Goal: Task Accomplishment & Management: Complete application form

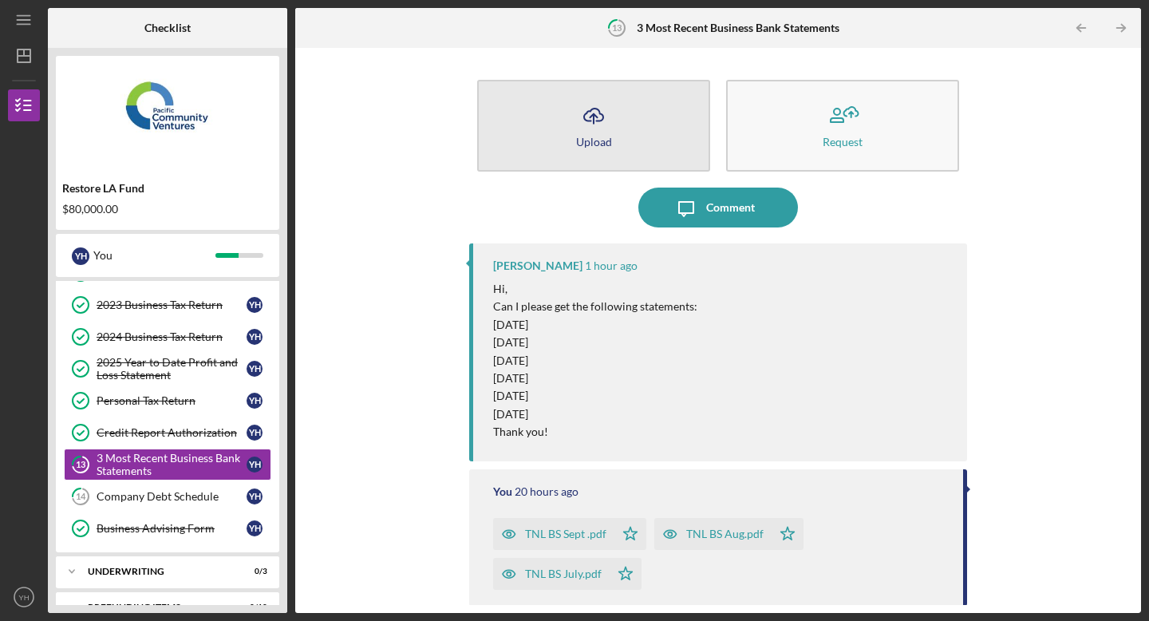
click at [590, 132] on icon "Icon/Upload" at bounding box center [594, 116] width 40 height 40
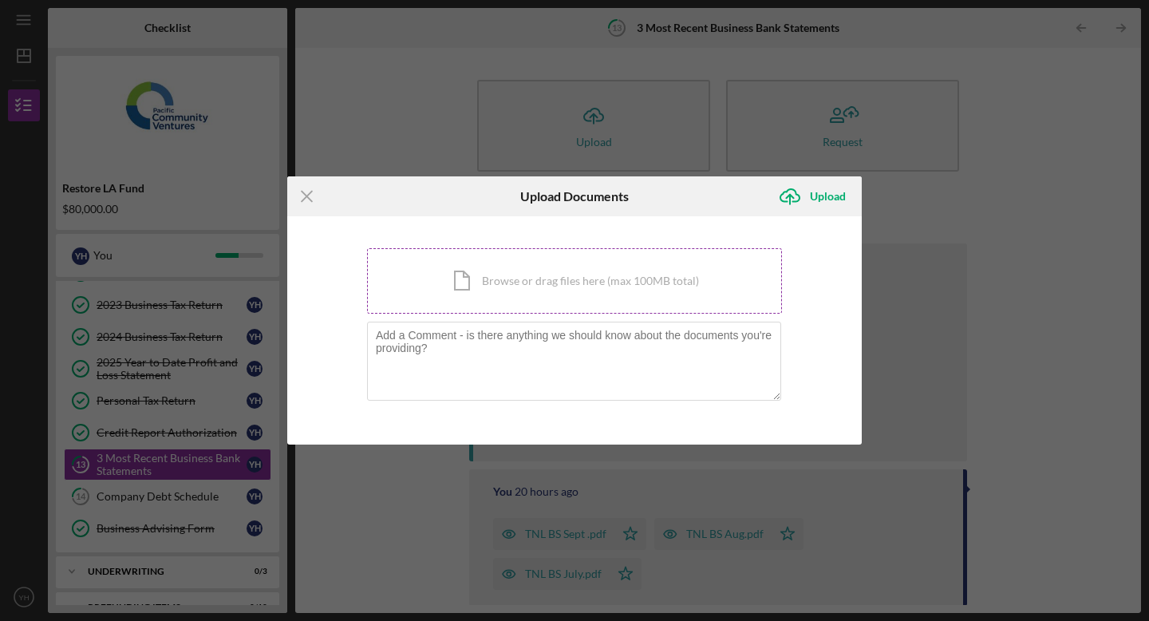
click at [492, 270] on div "Icon/Document Browse or drag files here (max 100MB total) Tap to choose files o…" at bounding box center [574, 280] width 415 height 65
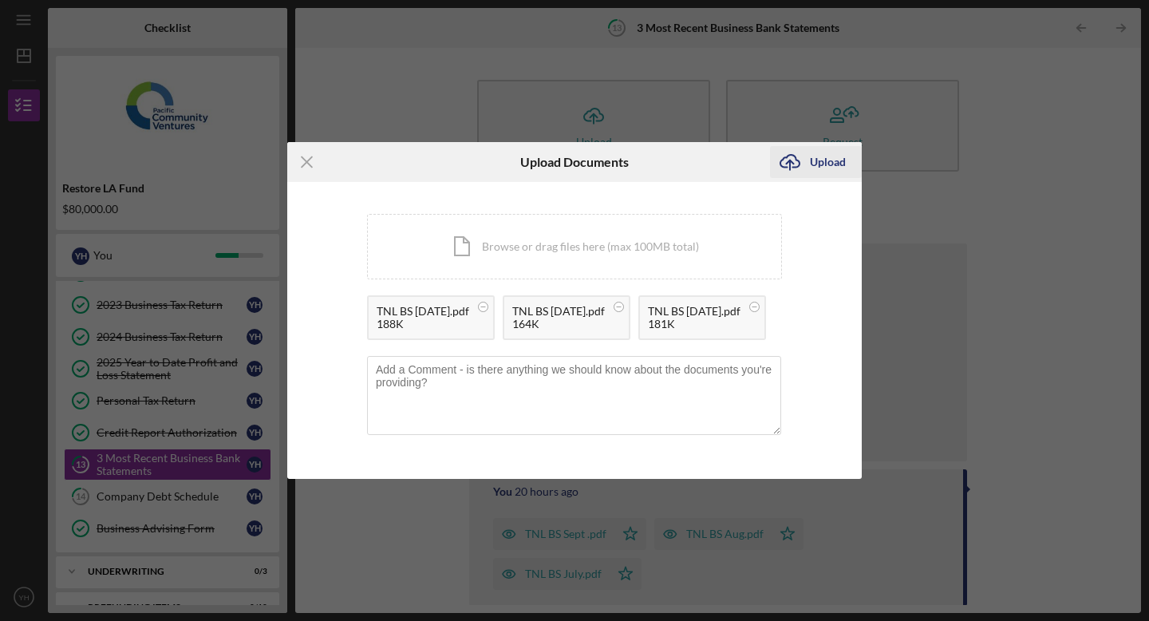
click at [836, 163] on div "Upload" at bounding box center [828, 162] width 36 height 32
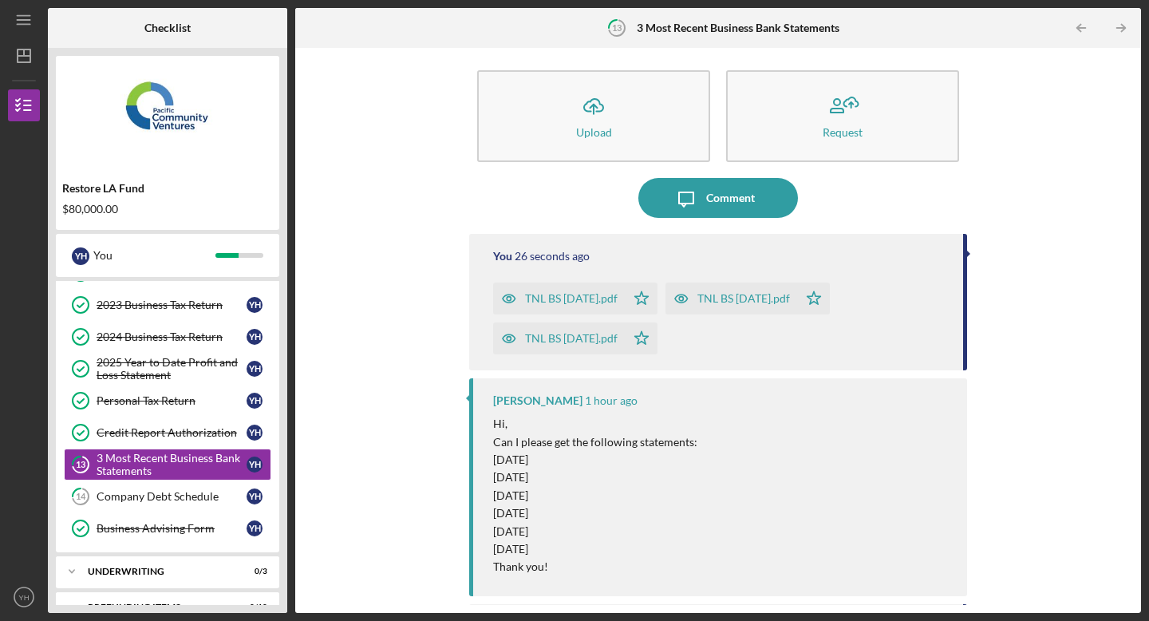
scroll to position [8, 0]
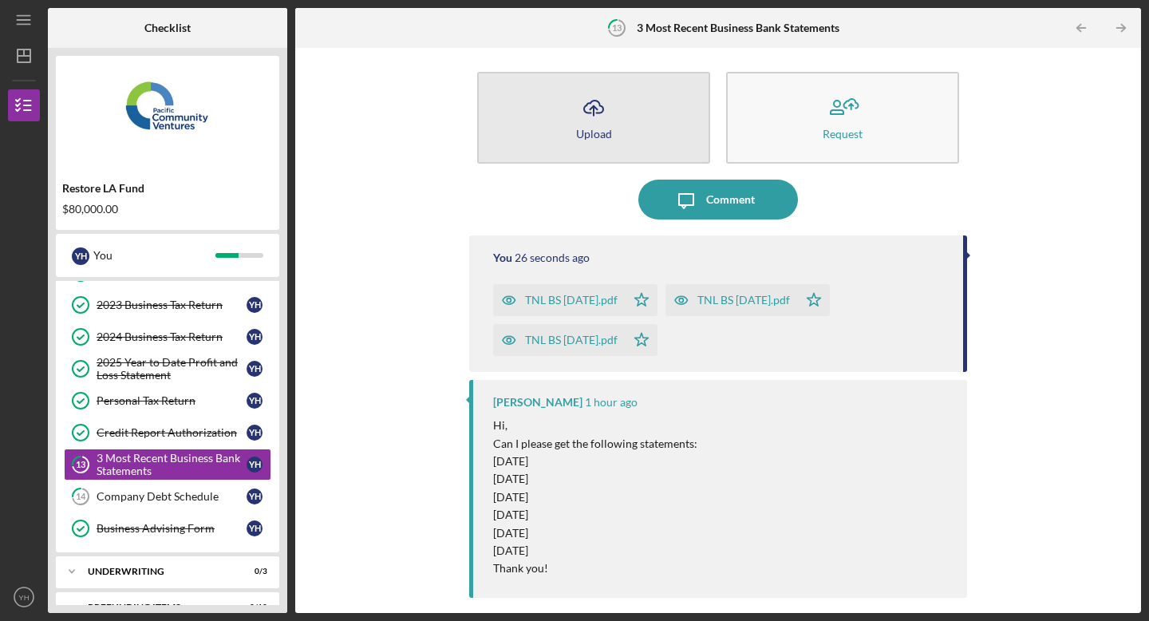
click at [619, 132] on button "Icon/Upload Upload" at bounding box center [593, 118] width 233 height 92
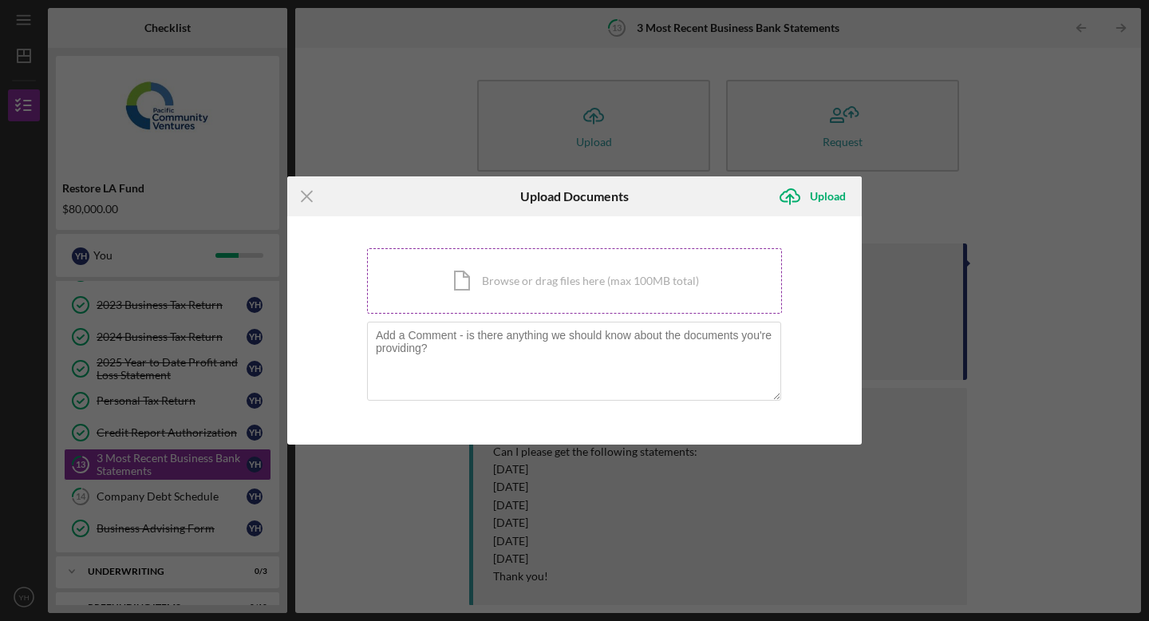
click at [568, 274] on div "Icon/Document Browse or drag files here (max 100MB total) Tap to choose files o…" at bounding box center [574, 280] width 415 height 65
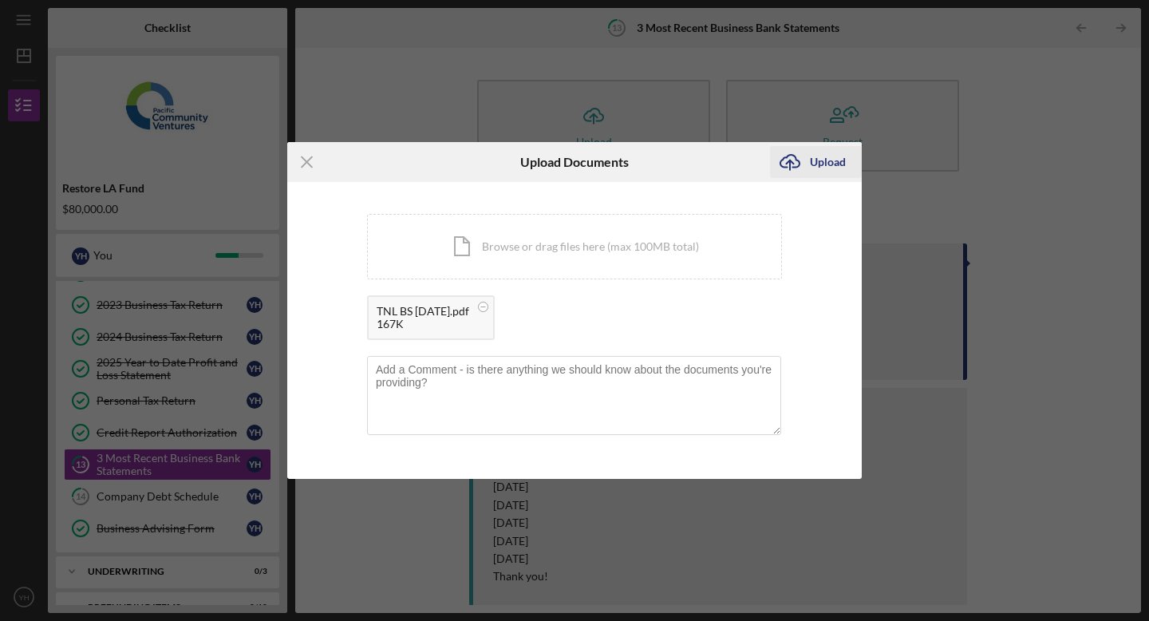
click at [831, 156] on div "Upload" at bounding box center [828, 162] width 36 height 32
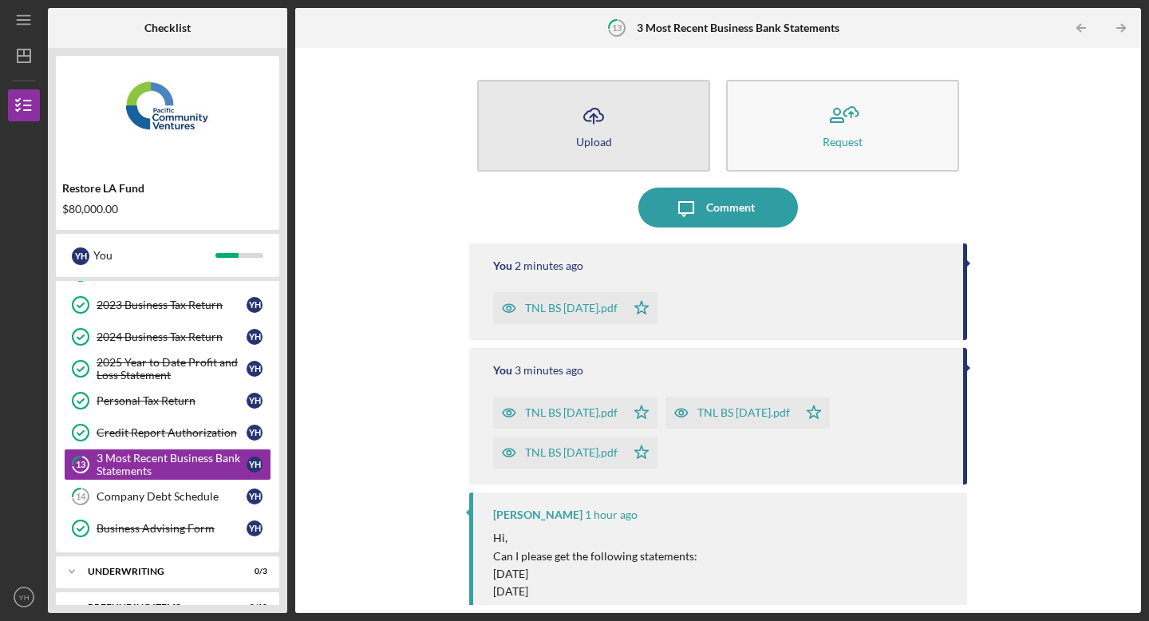
click at [610, 129] on icon "Icon/Upload" at bounding box center [594, 116] width 40 height 40
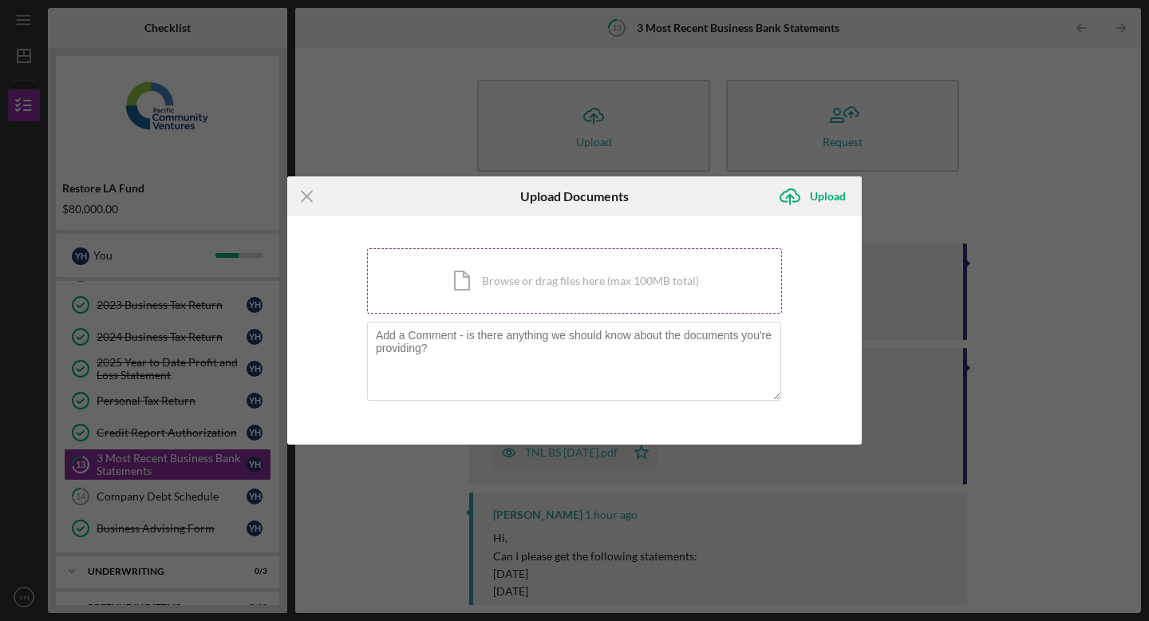
click at [565, 291] on div "Icon/Document Browse or drag files here (max 100MB total) Tap to choose files o…" at bounding box center [574, 280] width 415 height 65
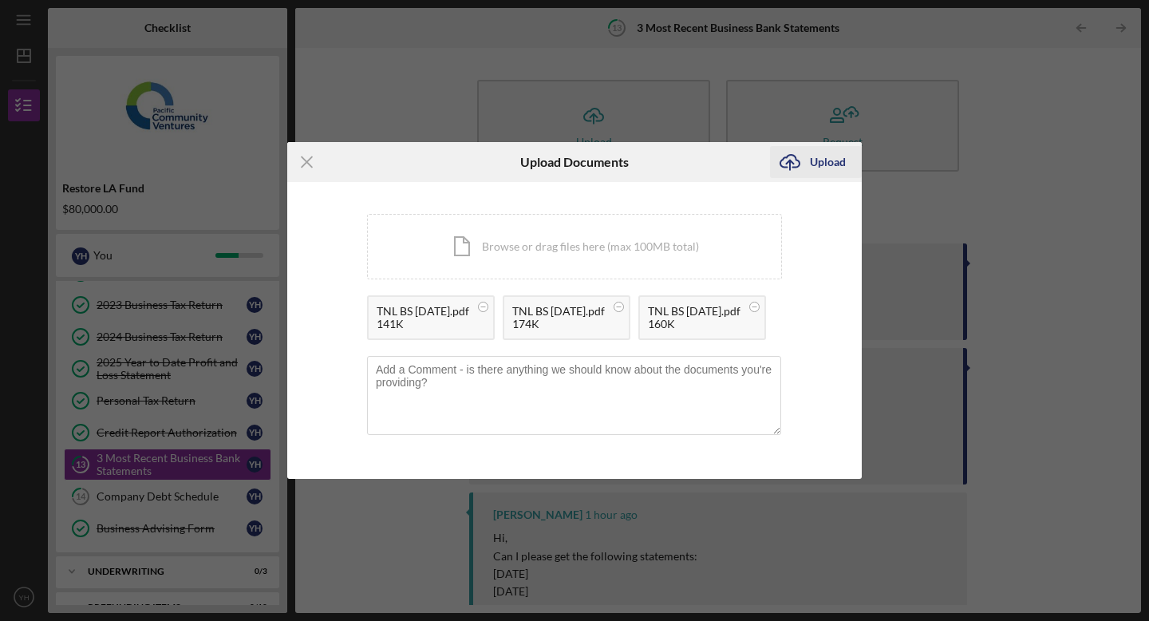
click at [827, 160] on div "Upload" at bounding box center [828, 162] width 36 height 32
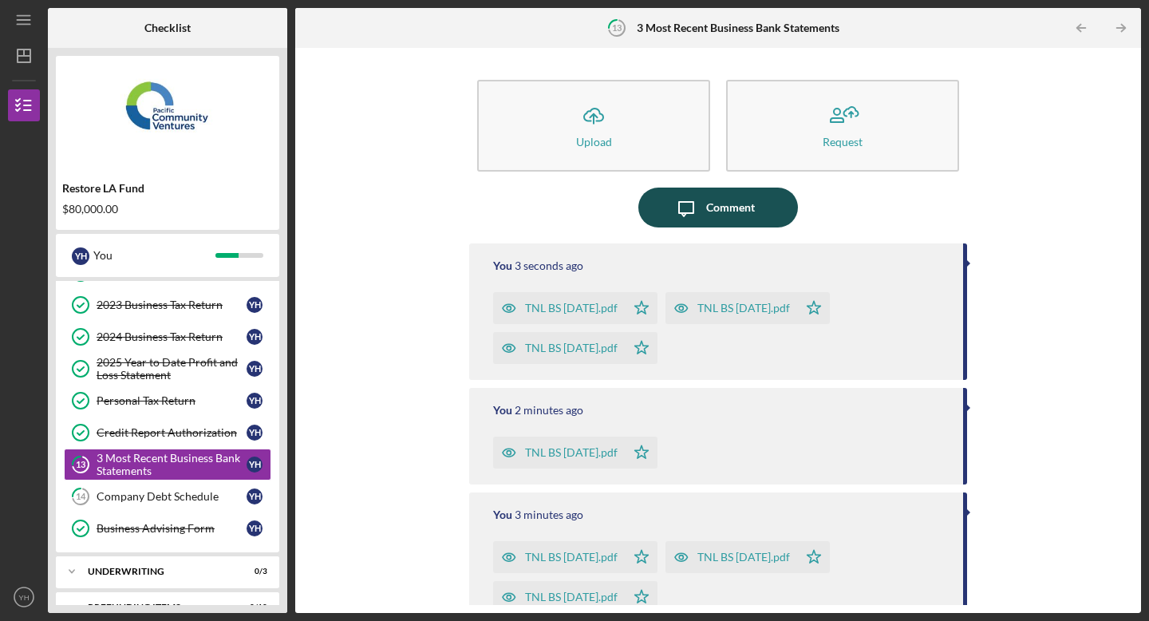
click at [749, 211] on div "Comment" at bounding box center [730, 208] width 49 height 40
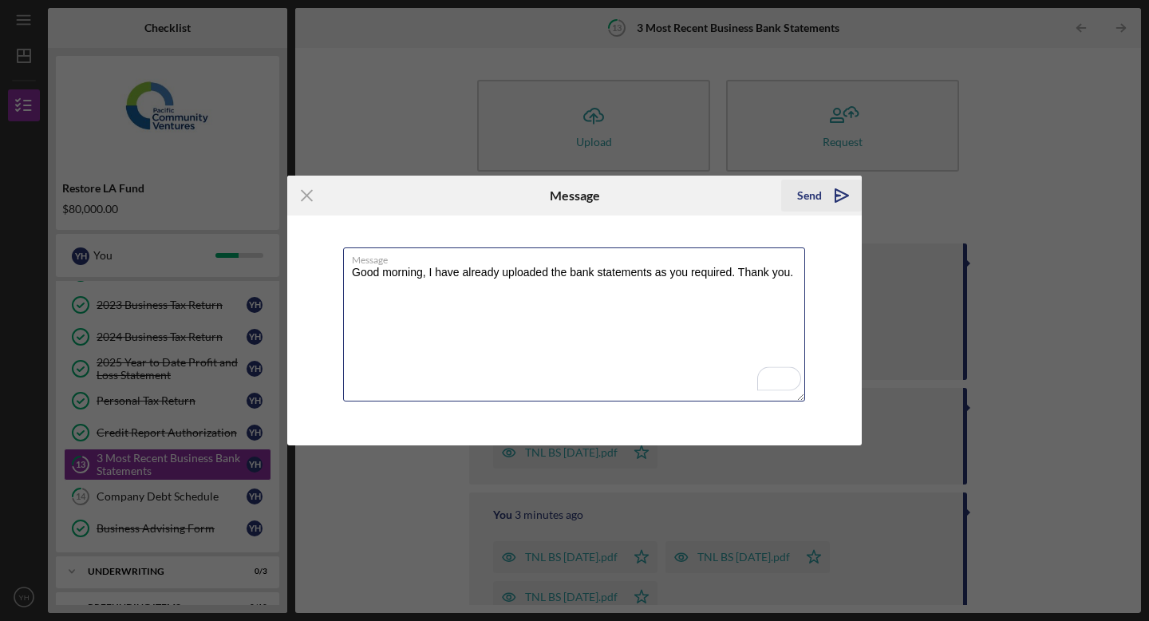
type textarea "Good morning, I have already uploaded the bank statements as you required. Than…"
click at [840, 197] on icon "Icon/icon-invite-send" at bounding box center [842, 196] width 40 height 40
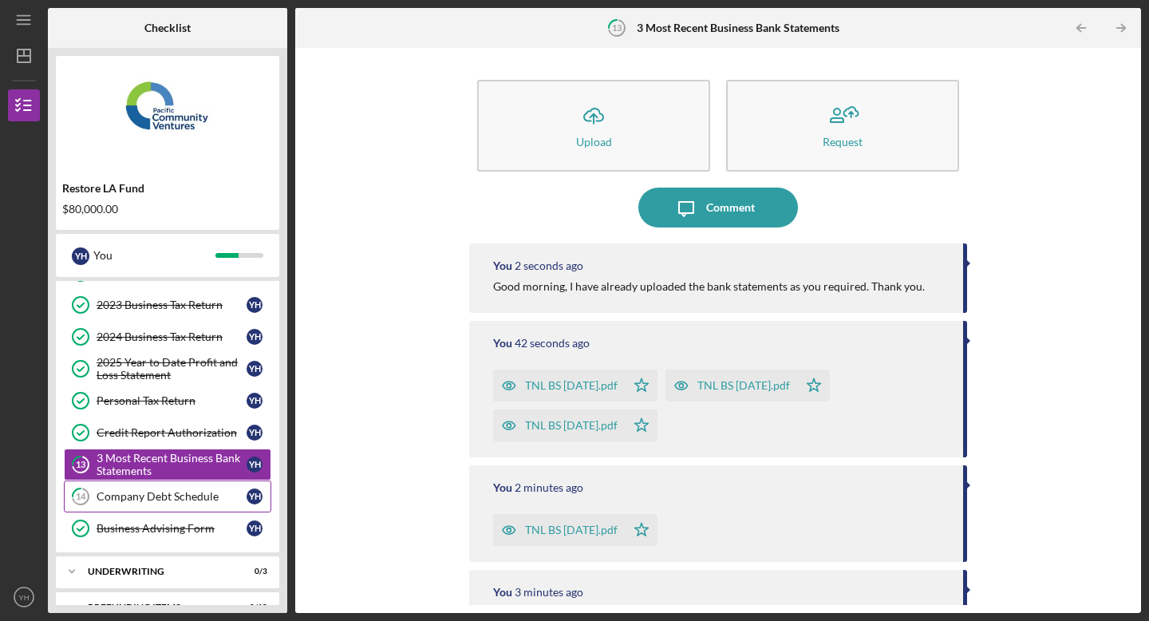
click at [218, 495] on div "Company Debt Schedule" at bounding box center [172, 496] width 150 height 13
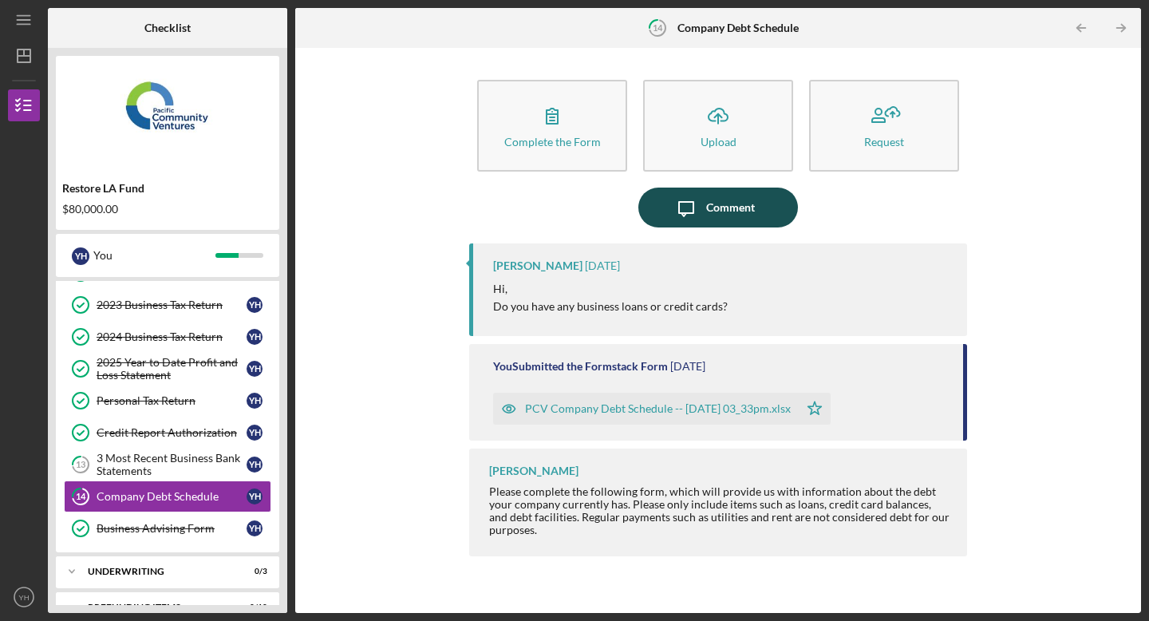
click at [694, 203] on icon "Icon/Message" at bounding box center [686, 208] width 40 height 40
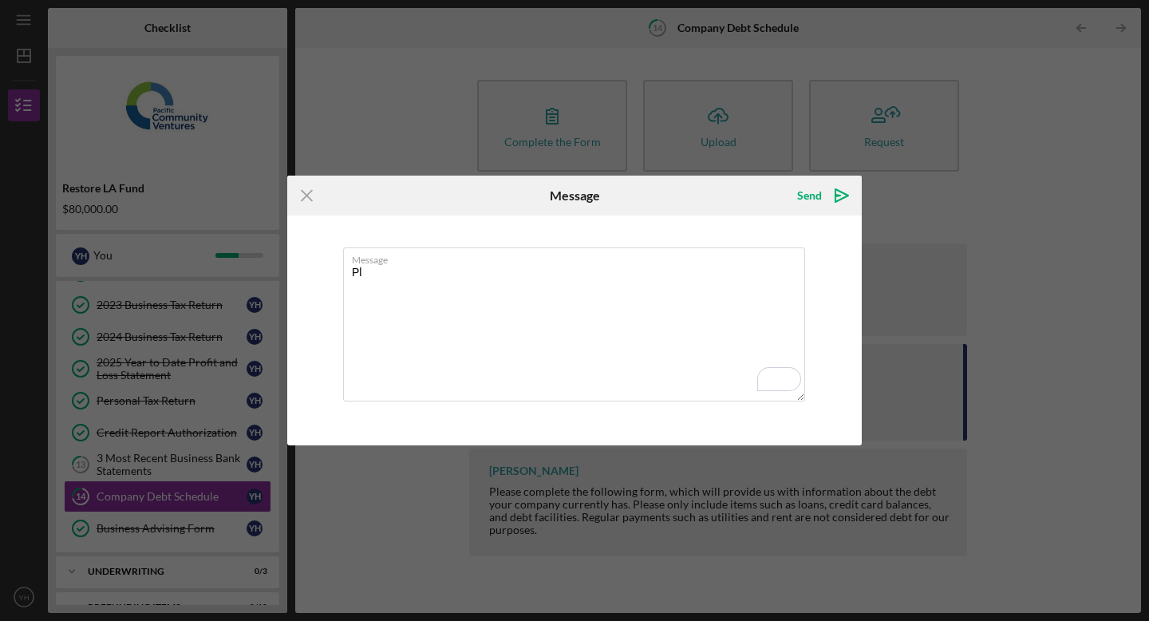
type textarea "P"
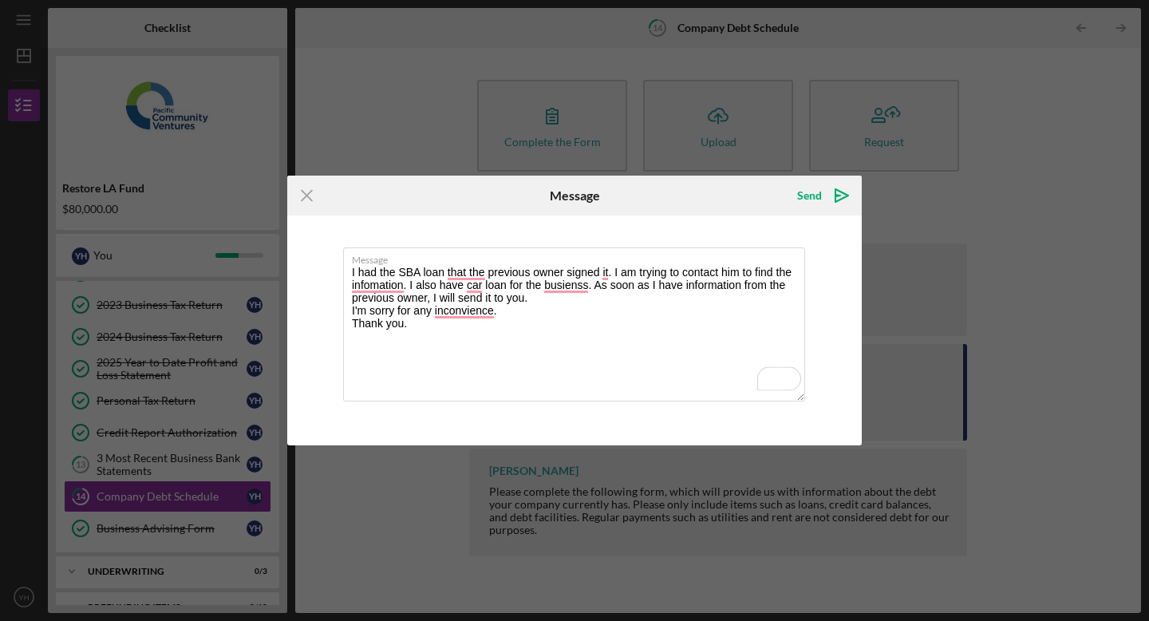
type textarea "I had the SBA loan that the previous owner signed it. I am trying to contact hi…"
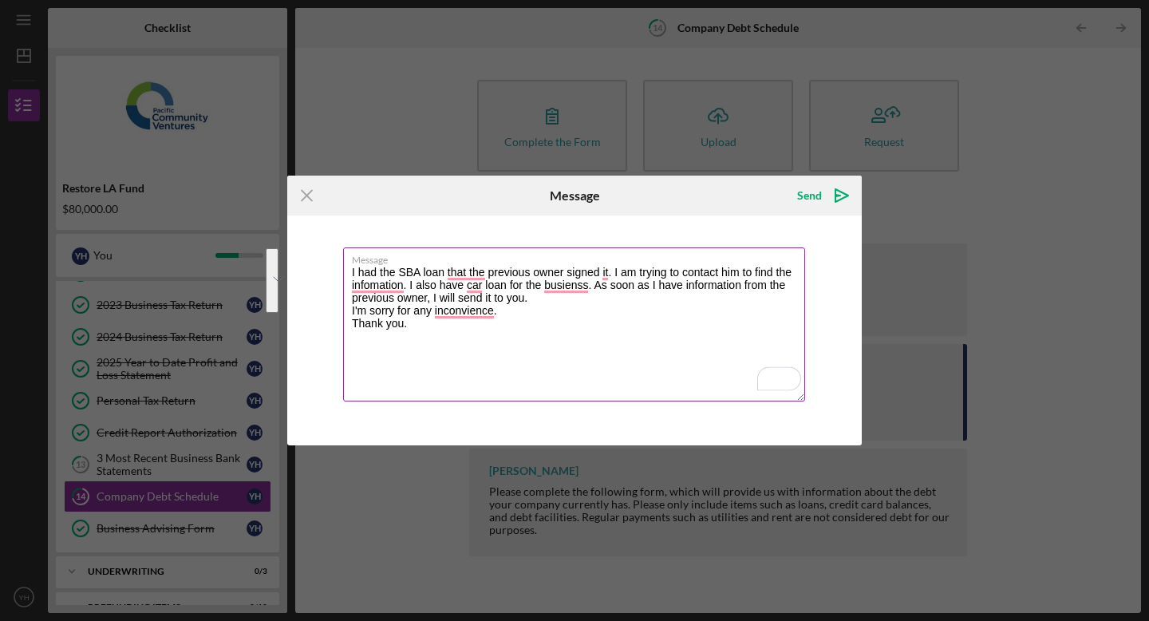
drag, startPoint x: 420, startPoint y: 320, endPoint x: 354, endPoint y: 262, distance: 88.2
click at [354, 262] on div "Message I had the SBA loan that the previous owner signed it. I am trying to co…" at bounding box center [574, 325] width 463 height 156
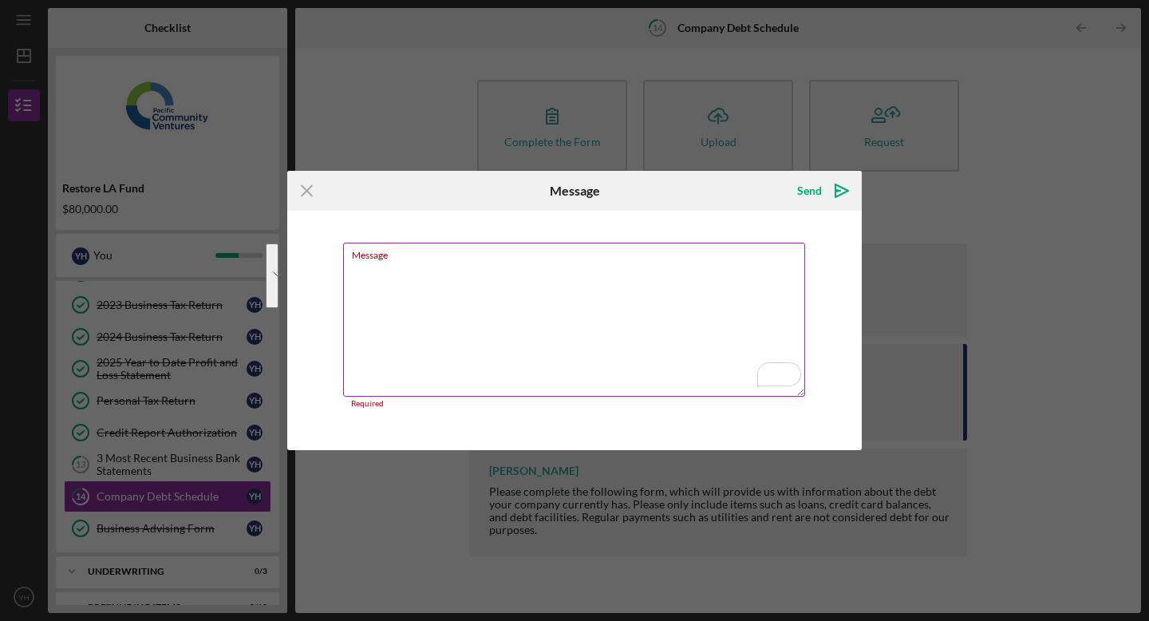
click at [538, 275] on textarea "Message" at bounding box center [574, 320] width 462 height 154
paste textarea "Here’s a polished version of your message with clear, professional language: --…"
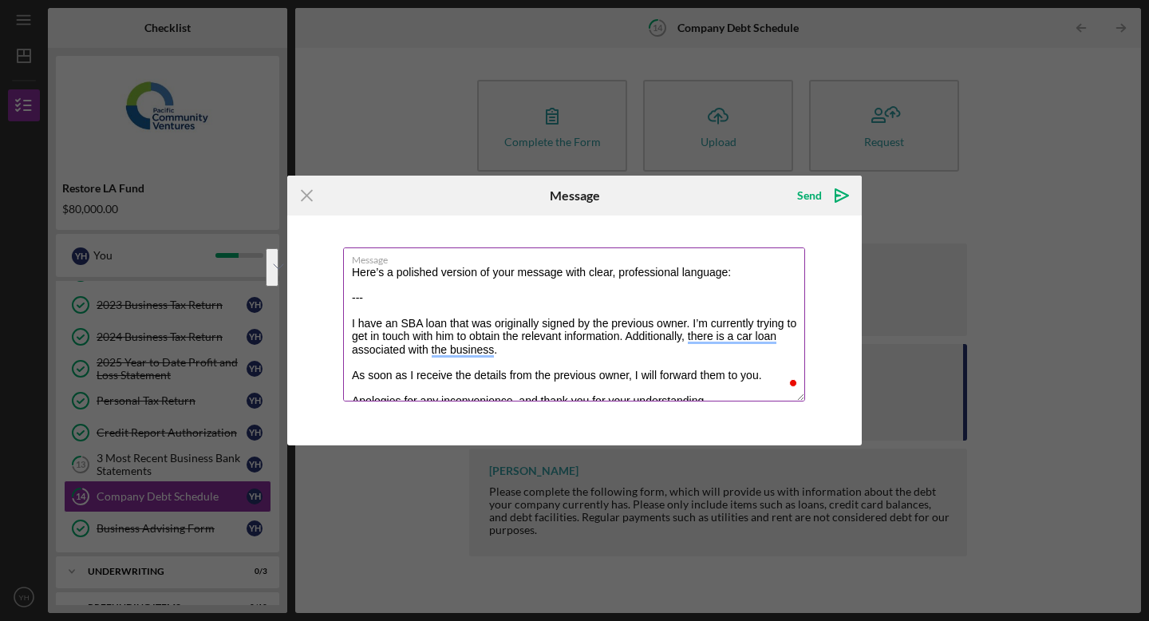
drag, startPoint x: 385, startPoint y: 298, endPoint x: 353, endPoint y: 262, distance: 48.6
click at [353, 262] on div "Message Here’s a polished version of your message with clear, professional lang…" at bounding box center [574, 325] width 463 height 156
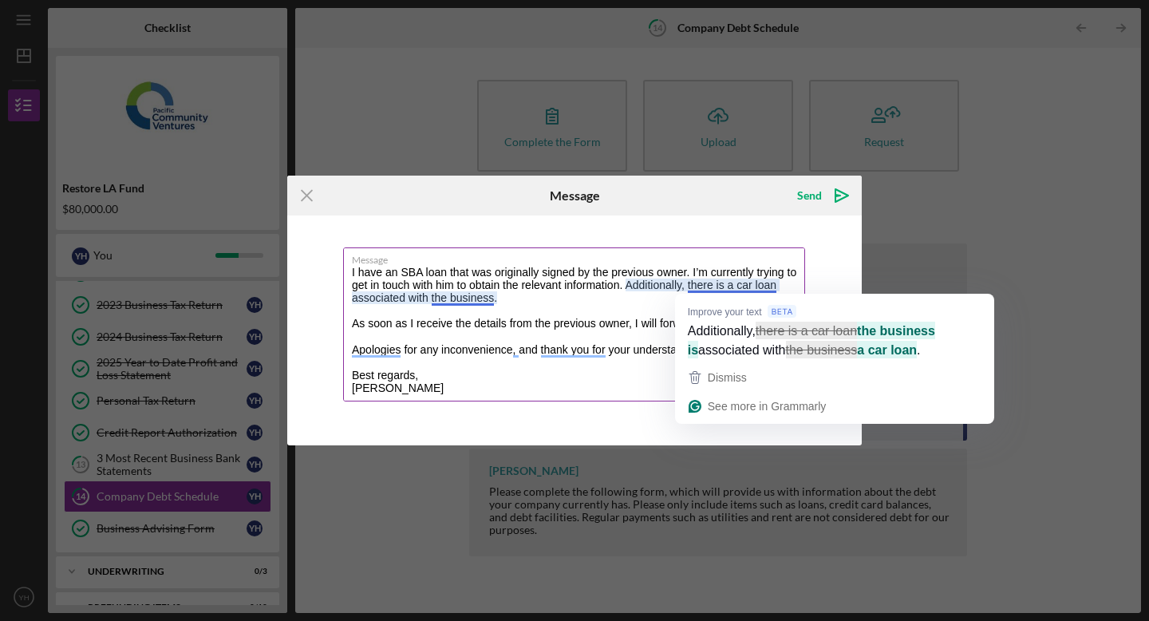
click at [650, 295] on textarea "I have an SBA loan that was originally signed by the previous owner. I’m curren…" at bounding box center [574, 324] width 462 height 154
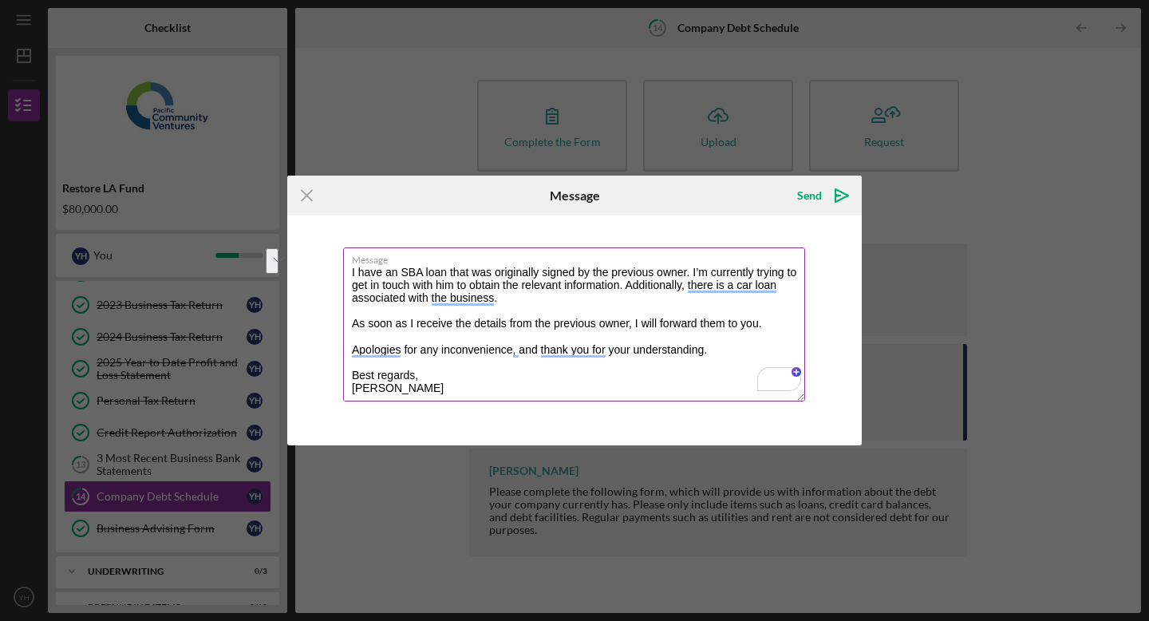
drag, startPoint x: 429, startPoint y: 389, endPoint x: 353, endPoint y: 371, distance: 78.0
click at [353, 371] on textarea "I have an SBA loan that was originally signed by the previous owner. I’m curren…" at bounding box center [574, 324] width 462 height 154
type textarea "I have an SBA loan that was originally signed by the previous owner. I’m curren…"
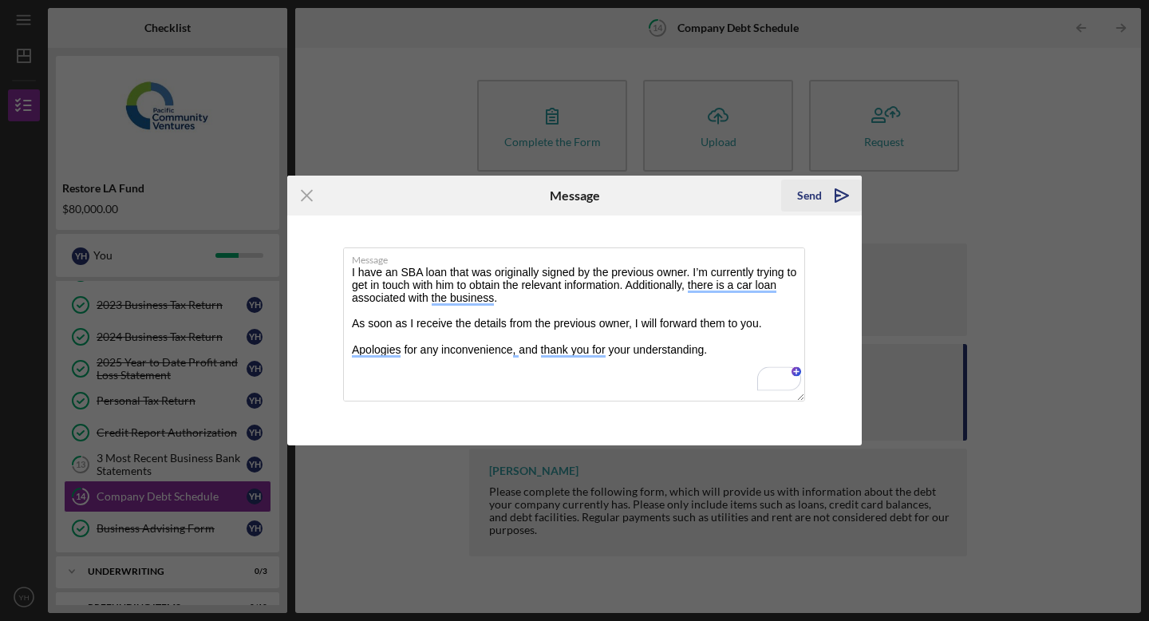
click at [839, 195] on polygon "submit" at bounding box center [838, 196] width 5 height 2
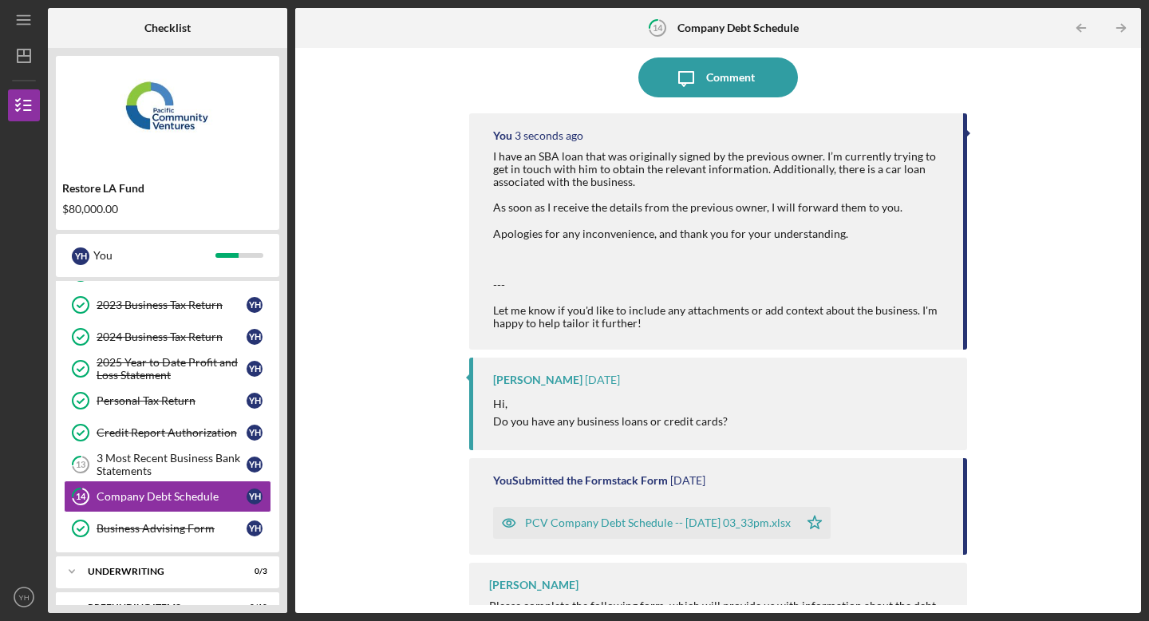
scroll to position [168, 0]
